Goal: Task Accomplishment & Management: Manage account settings

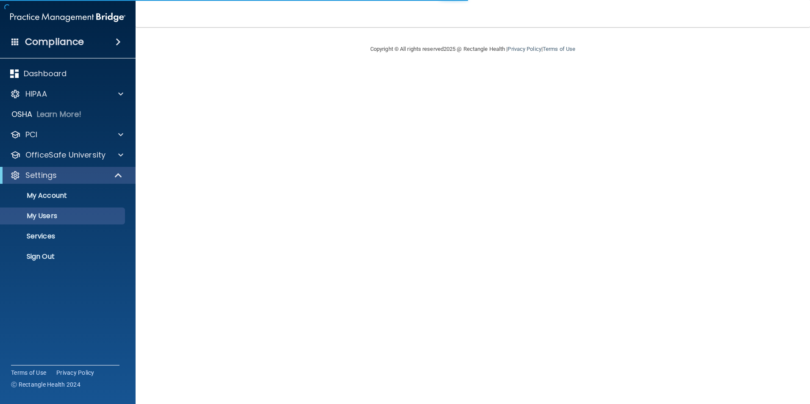
select select "20"
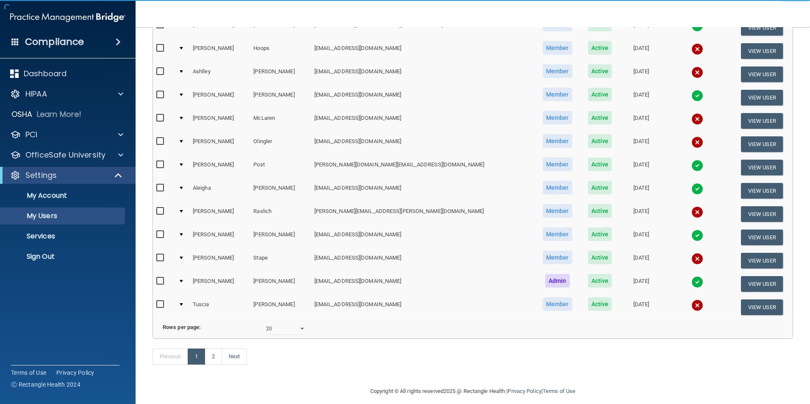
scroll to position [297, 0]
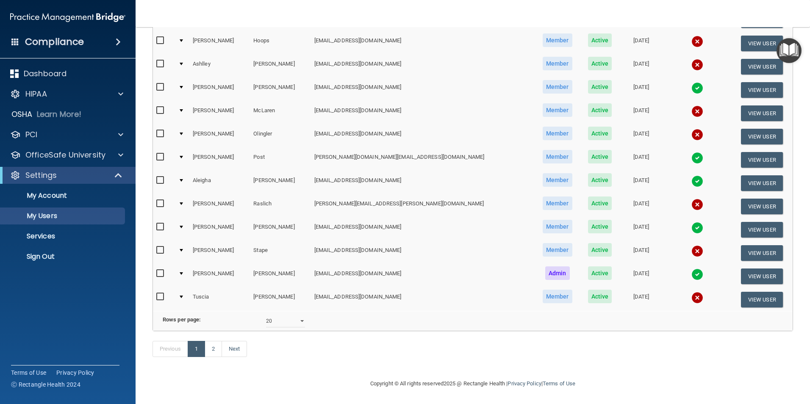
click at [163, 293] on input "checkbox" at bounding box center [161, 296] width 10 height 7
checkbox input "true"
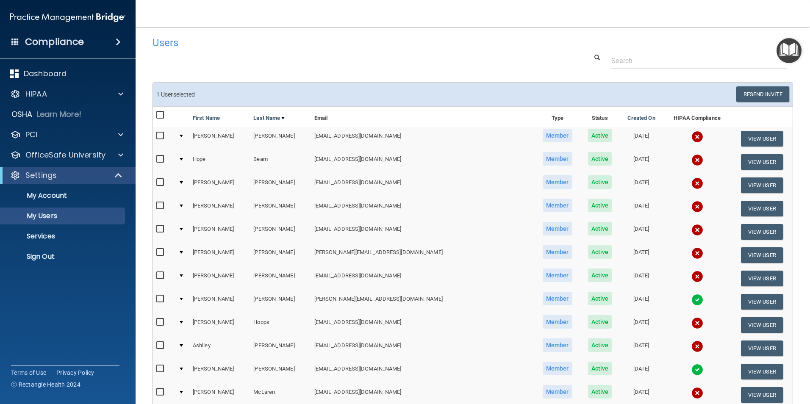
scroll to position [0, 0]
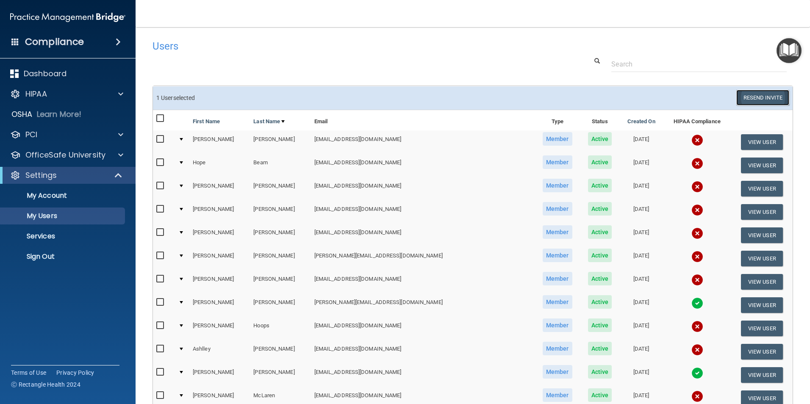
click at [749, 97] on button "Resend Invite" at bounding box center [762, 98] width 53 height 16
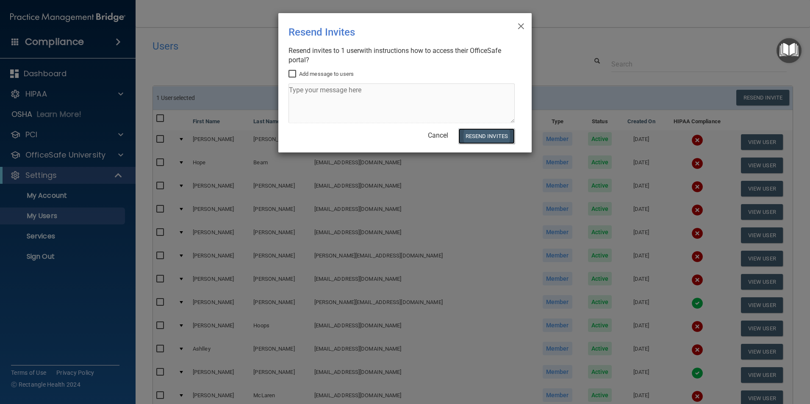
click at [481, 132] on button "Resend Invites" at bounding box center [486, 136] width 56 height 16
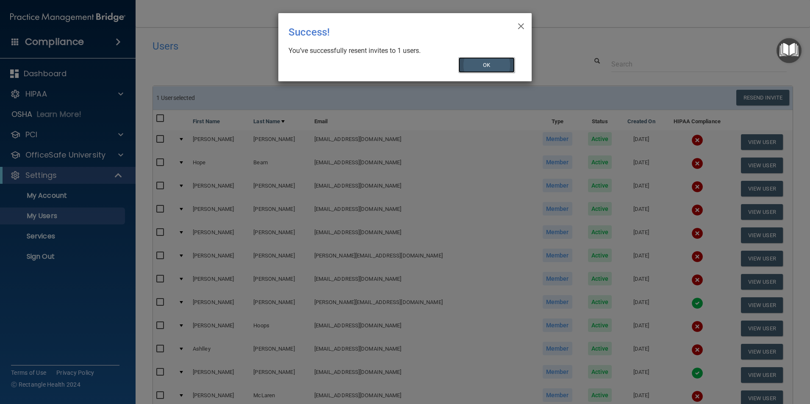
click at [479, 68] on button "OK" at bounding box center [486, 65] width 57 height 16
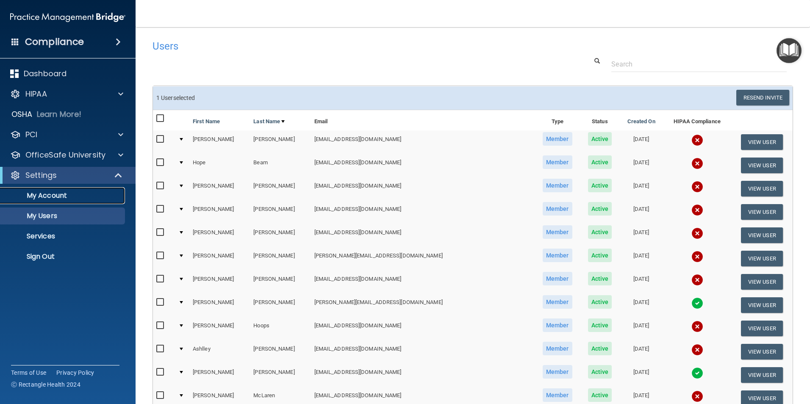
click at [44, 192] on p "My Account" at bounding box center [64, 195] width 116 height 8
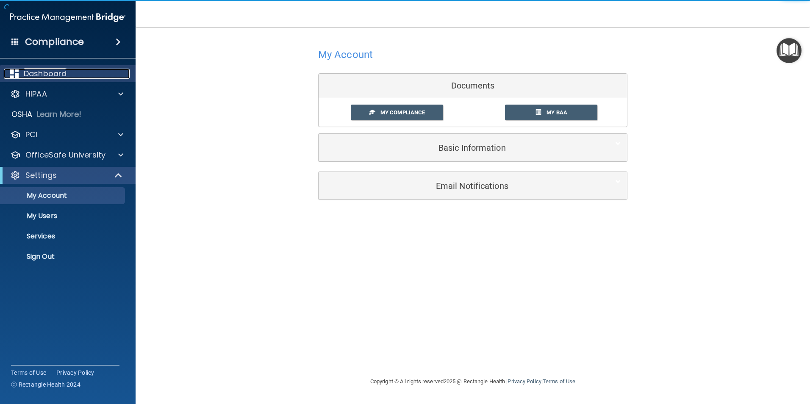
click at [33, 70] on p "Dashboard" at bounding box center [45, 74] width 43 height 10
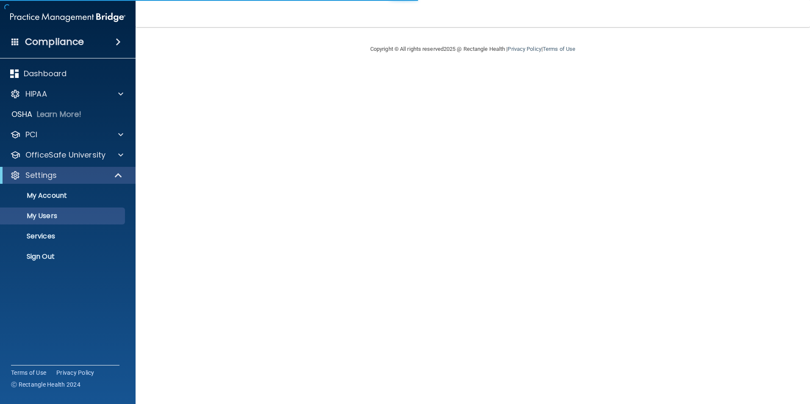
select select "20"
